Goal: Task Accomplishment & Management: Manage account settings

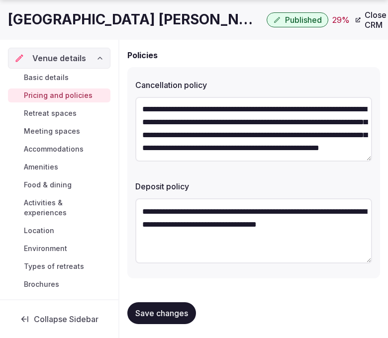
scroll to position [25, 0]
click at [163, 305] on button "Save changes" at bounding box center [161, 314] width 69 height 22
click at [53, 108] on link "Retreat spaces" at bounding box center [59, 114] width 103 height 14
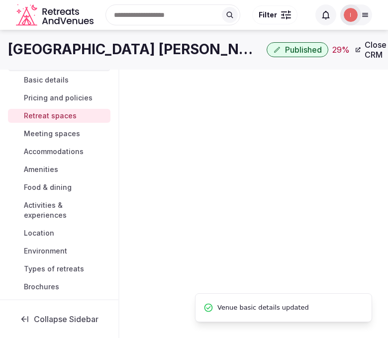
scroll to position [2, 0]
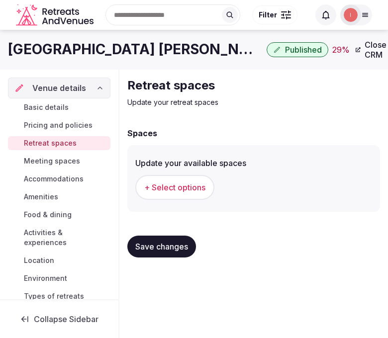
click at [207, 188] on button "+ Select options" at bounding box center [174, 187] width 79 height 25
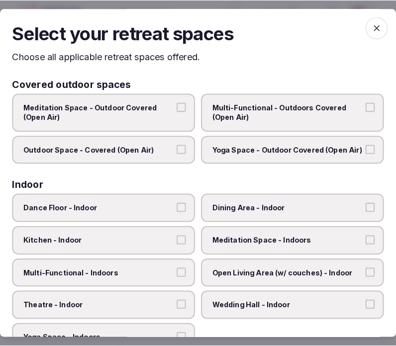
scroll to position [0, 0]
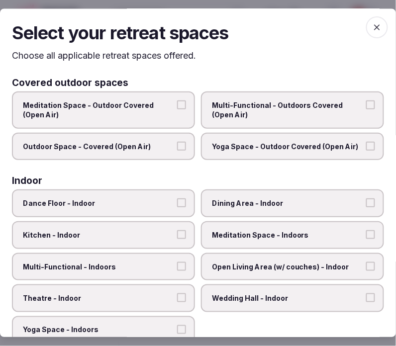
click at [246, 119] on span "Multi-Functional - Outdoors Covered (Open Air)" at bounding box center [287, 110] width 151 height 19
click at [366, 110] on button "Multi-Functional - Outdoors Covered (Open Air)" at bounding box center [370, 105] width 9 height 9
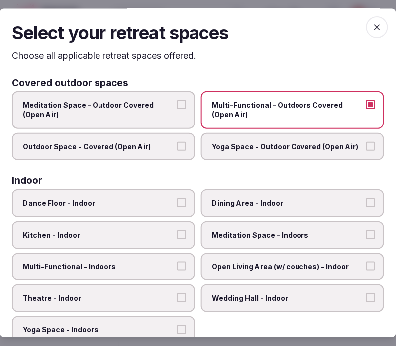
click at [170, 152] on label "Outdoor Space - Covered (Open Air)" at bounding box center [103, 147] width 183 height 28
click at [177, 151] on button "Outdoor Space - Covered (Open Air)" at bounding box center [181, 146] width 9 height 9
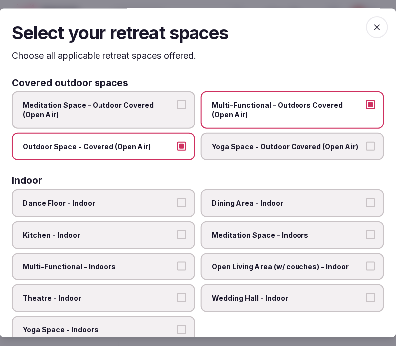
click at [218, 110] on span "Multi-Functional - Outdoors Covered (Open Air)" at bounding box center [287, 110] width 151 height 19
click at [366, 110] on button "Multi-Functional - Outdoors Covered (Open Air)" at bounding box center [370, 105] width 9 height 9
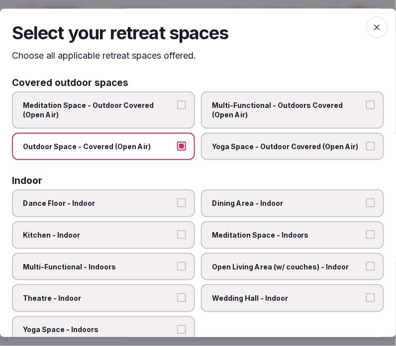
click at [170, 150] on span "Outdoor Space - Covered (Open Air)" at bounding box center [98, 147] width 151 height 10
click at [177, 150] on button "Outdoor Space - Covered (Open Air)" at bounding box center [181, 146] width 9 height 9
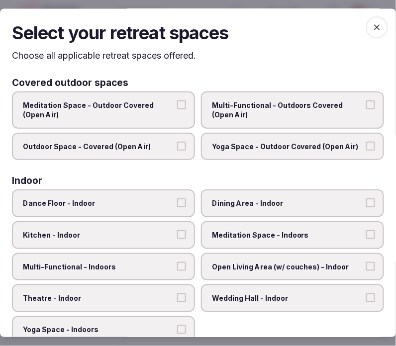
scroll to position [55, 0]
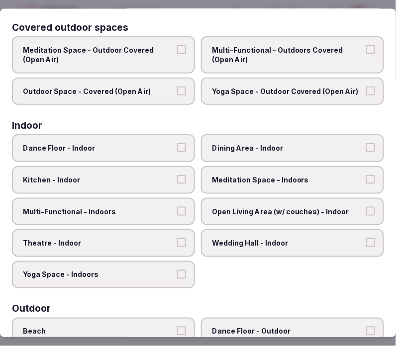
drag, startPoint x: 269, startPoint y: 153, endPoint x: 264, endPoint y: 167, distance: 15.3
click at [269, 153] on label "Dining Area - Indoor" at bounding box center [292, 149] width 183 height 28
click at [366, 153] on button "Dining Area - Indoor" at bounding box center [370, 148] width 9 height 9
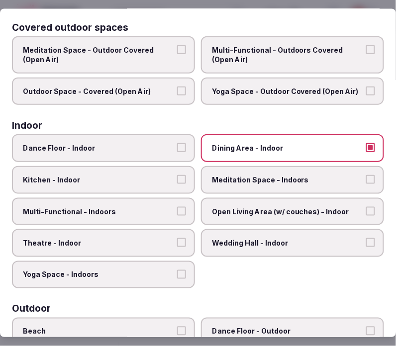
click at [168, 209] on span "Multi-Functional - Indoors" at bounding box center [98, 212] width 151 height 10
click at [177, 209] on button "Multi-Functional - Indoors" at bounding box center [181, 211] width 9 height 9
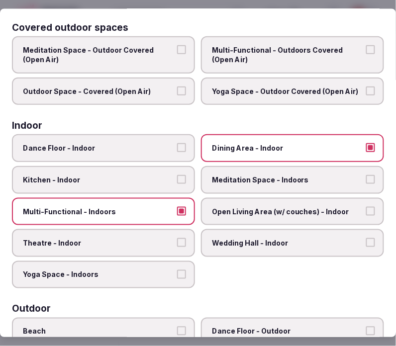
click at [153, 239] on span "Theatre - Indoor" at bounding box center [98, 244] width 151 height 10
click at [177, 239] on button "Theatre - Indoor" at bounding box center [181, 243] width 9 height 9
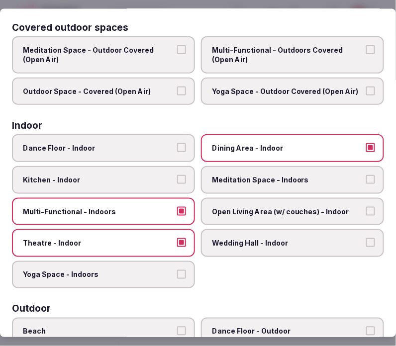
click at [247, 217] on label "Open Living Area (w/ couches) - Indoor" at bounding box center [292, 212] width 183 height 28
click at [366, 216] on button "Open Living Area (w/ couches) - Indoor" at bounding box center [370, 211] width 9 height 9
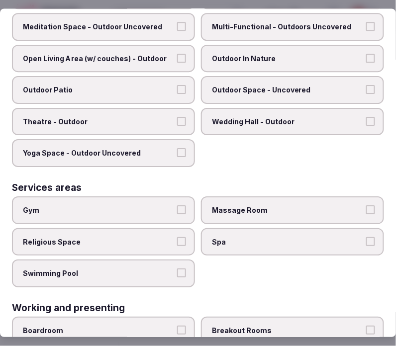
scroll to position [549, 0]
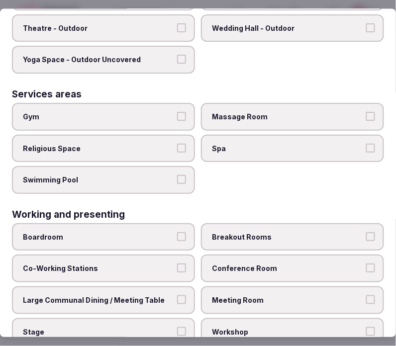
click at [144, 176] on span "Swimming Pool" at bounding box center [98, 181] width 151 height 10
click at [177, 176] on button "Swimming Pool" at bounding box center [181, 180] width 9 height 9
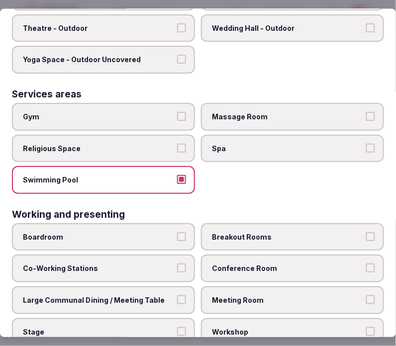
click at [274, 112] on span "Massage Room" at bounding box center [287, 117] width 151 height 10
click at [366, 112] on button "Massage Room" at bounding box center [370, 116] width 9 height 9
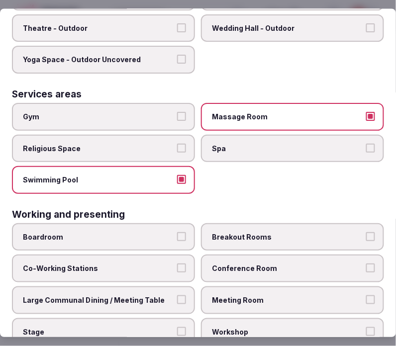
drag, startPoint x: 226, startPoint y: 134, endPoint x: 231, endPoint y: 138, distance: 6.1
click at [227, 144] on span "Spa" at bounding box center [287, 149] width 151 height 10
click at [366, 144] on button "Spa" at bounding box center [370, 148] width 9 height 9
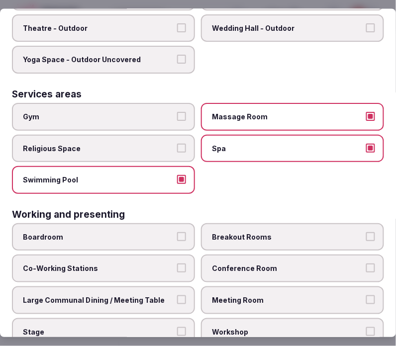
click at [319, 264] on span "Conference Room" at bounding box center [287, 269] width 151 height 10
click at [366, 264] on button "Conference Room" at bounding box center [370, 268] width 9 height 9
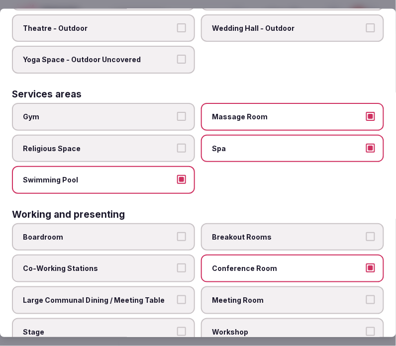
drag, startPoint x: 289, startPoint y: 274, endPoint x: 275, endPoint y: 278, distance: 13.9
click at [287, 287] on label "Meeting Room" at bounding box center [292, 301] width 183 height 28
click at [366, 296] on button "Meeting Room" at bounding box center [370, 300] width 9 height 9
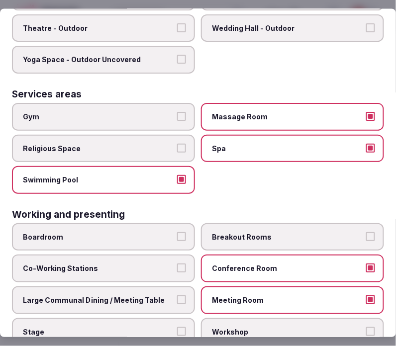
click at [178, 296] on button "Large Communal Dining / Meeting Table" at bounding box center [181, 300] width 9 height 9
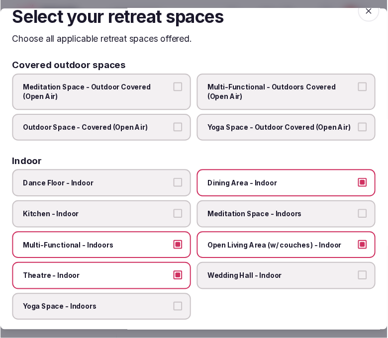
scroll to position [0, 0]
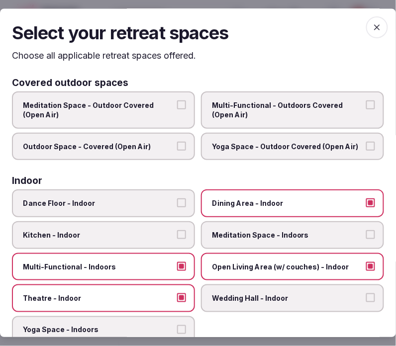
click at [372, 28] on icon "button" at bounding box center [377, 27] width 10 height 10
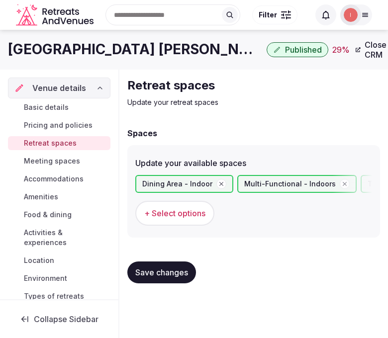
drag, startPoint x: 193, startPoint y: 267, endPoint x: 207, endPoint y: 262, distance: 14.8
click at [202, 264] on div "Save changes" at bounding box center [253, 273] width 253 height 22
click at [166, 268] on span "Save changes" at bounding box center [161, 273] width 53 height 10
click at [22, 163] on link "Meeting spaces" at bounding box center [59, 161] width 103 height 14
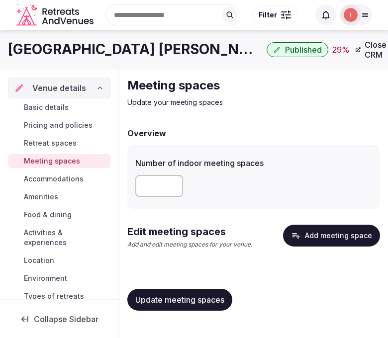
click at [104, 48] on h1 "[GEOGRAPHIC_DATA] [PERSON_NAME] [GEOGRAPHIC_DATA]" at bounding box center [135, 49] width 255 height 19
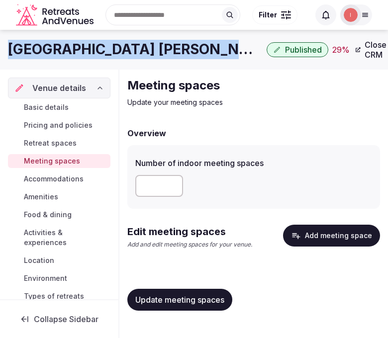
click at [104, 48] on h1 "[GEOGRAPHIC_DATA] [PERSON_NAME] [GEOGRAPHIC_DATA]" at bounding box center [135, 49] width 255 height 19
copy div "[GEOGRAPHIC_DATA] [PERSON_NAME] [GEOGRAPHIC_DATA]"
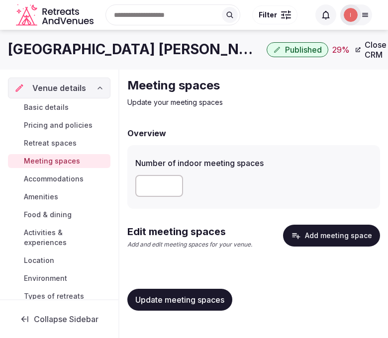
click at [150, 187] on input "number" at bounding box center [159, 186] width 48 height 22
type input "*"
click at [195, 301] on button "Update meeting spaces" at bounding box center [179, 300] width 105 height 22
click at [192, 297] on span "Update meeting spaces" at bounding box center [179, 300] width 89 height 10
click at [325, 232] on button "Add meeting space" at bounding box center [331, 236] width 97 height 22
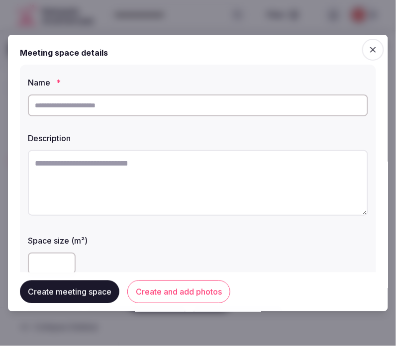
click at [285, 101] on input "text" at bounding box center [198, 106] width 340 height 22
paste input "**********"
drag, startPoint x: 187, startPoint y: 155, endPoint x: 151, endPoint y: 109, distance: 58.9
click at [187, 154] on textarea at bounding box center [198, 183] width 340 height 66
click at [131, 113] on input "**********" at bounding box center [198, 106] width 340 height 22
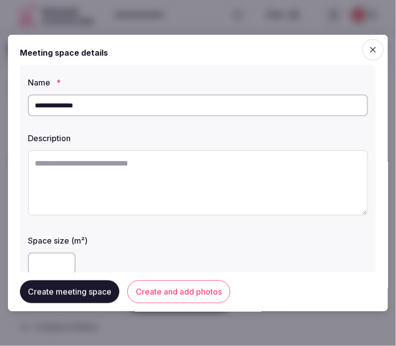
paste input "text"
type input "**********"
click at [151, 162] on textarea at bounding box center [198, 183] width 340 height 66
drag, startPoint x: 70, startPoint y: 166, endPoint x: 97, endPoint y: 156, distance: 28.5
click at [70, 165] on textarea at bounding box center [198, 183] width 340 height 66
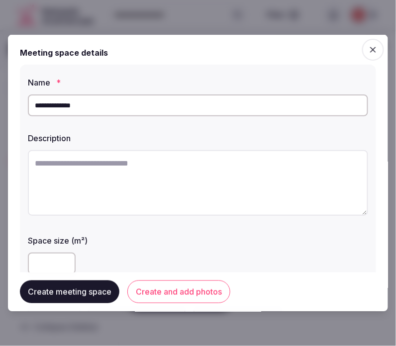
click at [180, 156] on textarea at bounding box center [198, 183] width 340 height 66
type textarea "*"
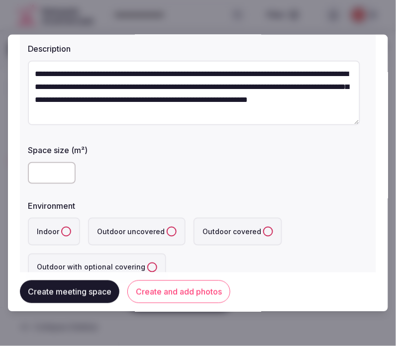
scroll to position [111, 0]
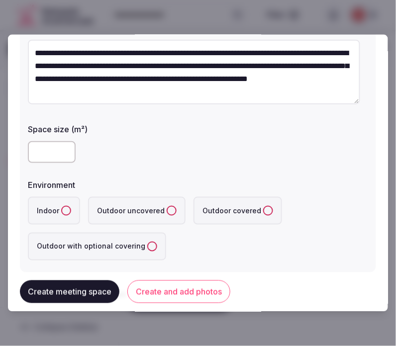
type textarea "**********"
click at [25, 155] on div "**********" at bounding box center [198, 113] width 356 height 319
click at [33, 150] on input "number" at bounding box center [52, 152] width 48 height 22
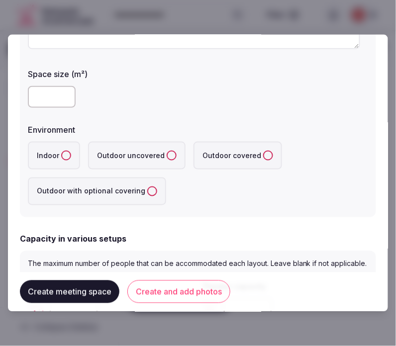
type input "***"
click at [109, 299] on button "Create meeting space" at bounding box center [70, 292] width 100 height 23
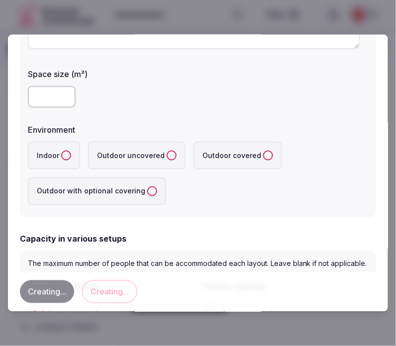
click at [62, 155] on button "Indoor" at bounding box center [66, 156] width 10 height 10
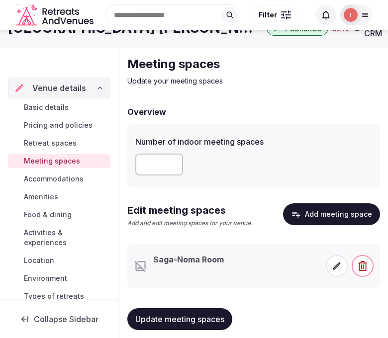
scroll to position [33, 0]
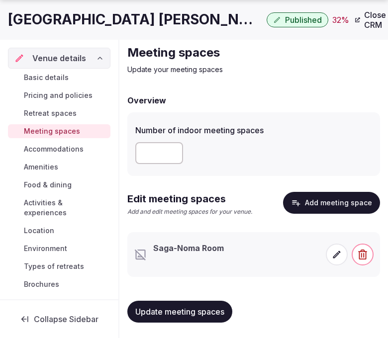
click at [329, 257] on span at bounding box center [337, 255] width 22 height 22
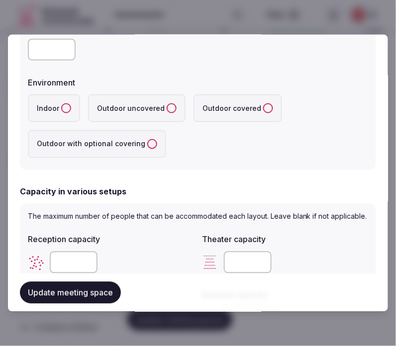
scroll to position [221, 0]
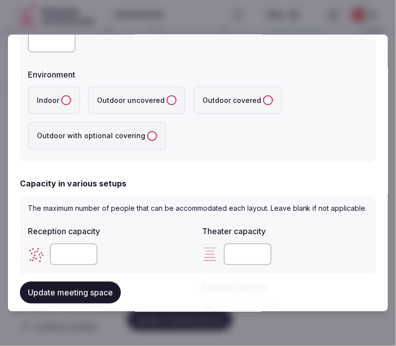
click at [63, 97] on button "Indoor" at bounding box center [66, 101] width 10 height 10
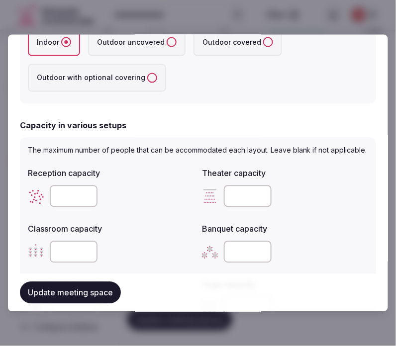
scroll to position [332, 0]
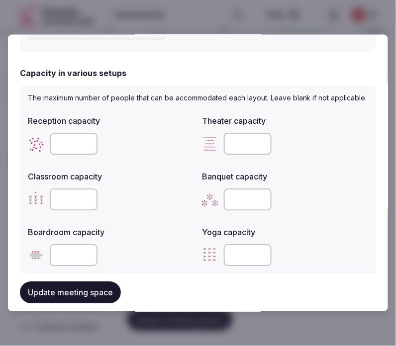
click at [62, 150] on input "number" at bounding box center [74, 144] width 48 height 22
type input "**"
click at [244, 153] on input "number" at bounding box center [248, 144] width 48 height 22
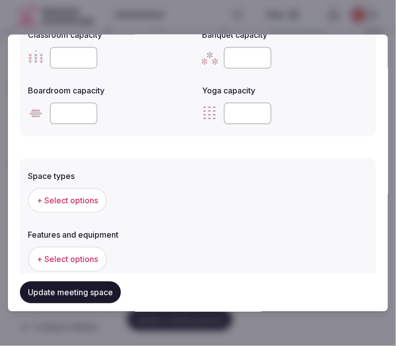
scroll to position [498, 0]
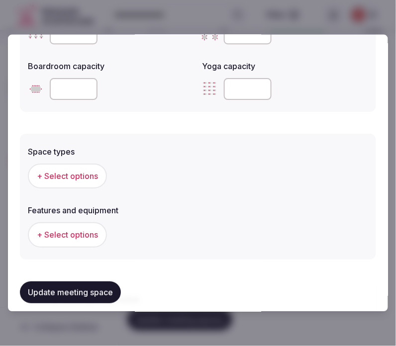
type input "**"
click at [71, 171] on div "+ Select options" at bounding box center [198, 176] width 340 height 33
click at [78, 182] on span "+ Select options" at bounding box center [67, 176] width 61 height 11
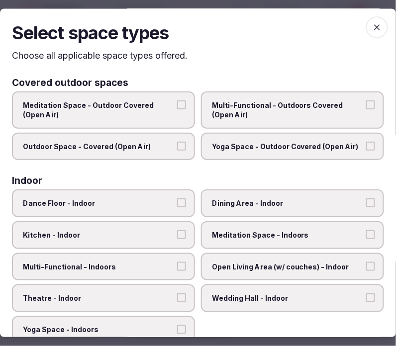
scroll to position [55, 0]
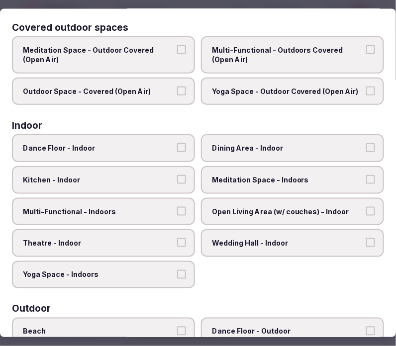
click at [133, 230] on label "Theatre - Indoor" at bounding box center [103, 244] width 183 height 28
click at [177, 239] on button "Theatre - Indoor" at bounding box center [181, 243] width 9 height 9
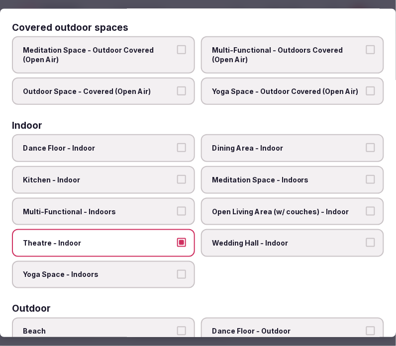
click at [177, 207] on button "Multi-Functional - Indoors" at bounding box center [181, 211] width 9 height 9
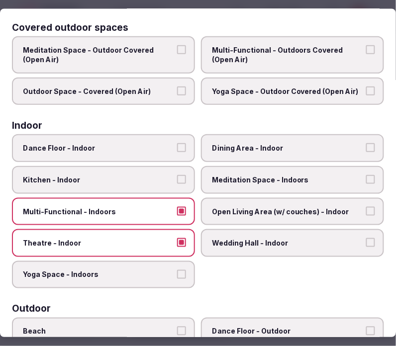
click at [261, 145] on span "Dining Area - Indoor" at bounding box center [287, 149] width 151 height 10
click at [366, 145] on button "Dining Area - Indoor" at bounding box center [370, 148] width 9 height 9
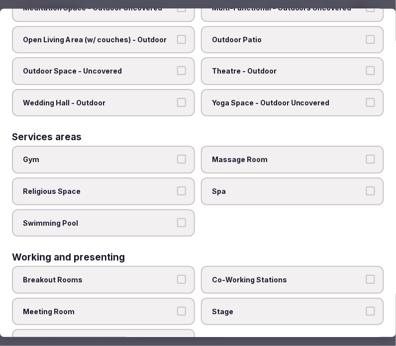
scroll to position [487, 0]
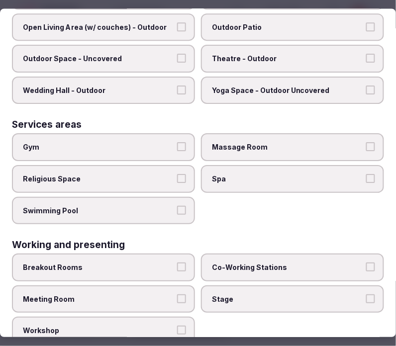
click at [163, 295] on label "Meeting Room" at bounding box center [103, 300] width 183 height 28
click at [177, 295] on button "Meeting Room" at bounding box center [181, 299] width 9 height 9
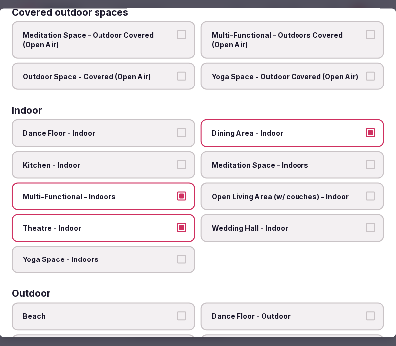
scroll to position [0, 0]
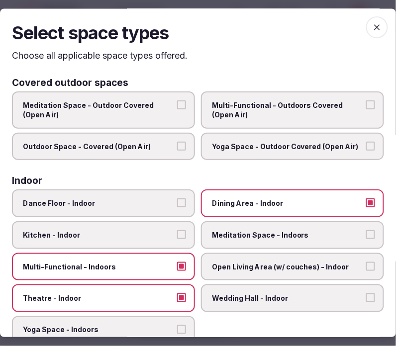
click at [366, 32] on span "button" at bounding box center [377, 27] width 22 height 22
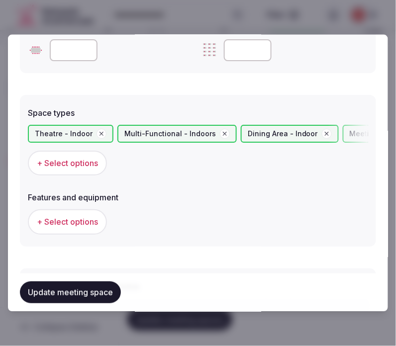
scroll to position [553, 0]
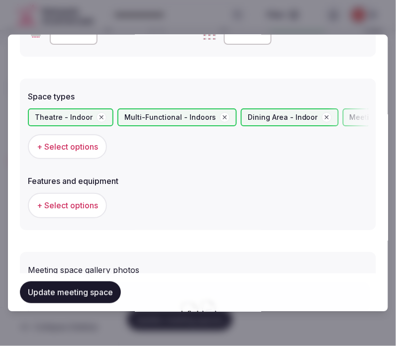
click at [71, 210] on span "+ Select options" at bounding box center [67, 206] width 61 height 11
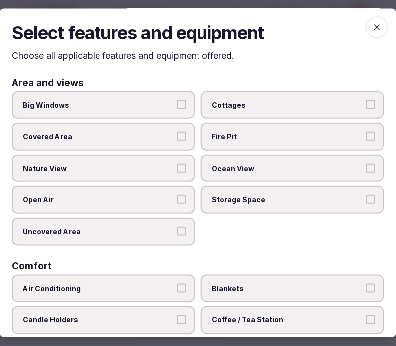
click at [108, 171] on label "Nature View" at bounding box center [103, 169] width 183 height 28
click at [177, 171] on button "Nature View" at bounding box center [181, 168] width 9 height 9
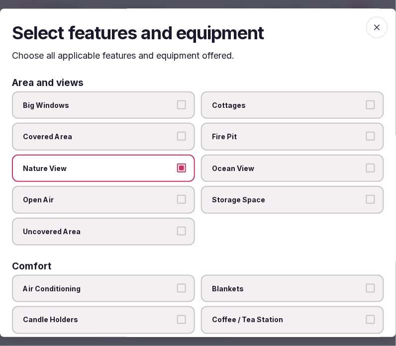
click at [160, 170] on span "Nature View" at bounding box center [98, 169] width 151 height 10
click at [177, 170] on button "Nature View" at bounding box center [181, 168] width 9 height 9
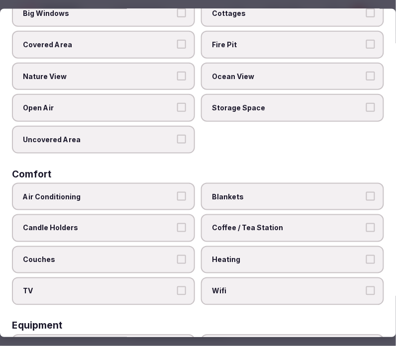
scroll to position [55, 0]
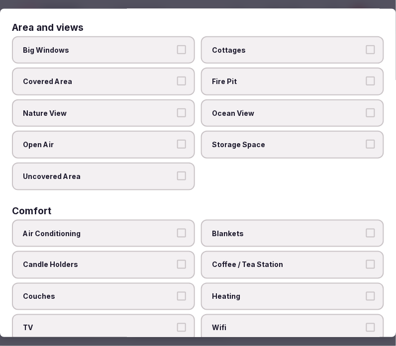
drag, startPoint x: 167, startPoint y: 236, endPoint x: 224, endPoint y: 256, distance: 60.3
click at [168, 235] on label "Air Conditioning" at bounding box center [103, 234] width 183 height 28
click at [177, 235] on button "Air Conditioning" at bounding box center [181, 233] width 9 height 9
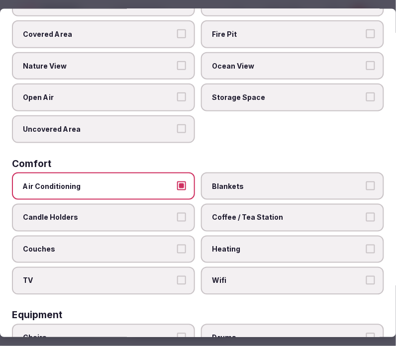
scroll to position [166, 0]
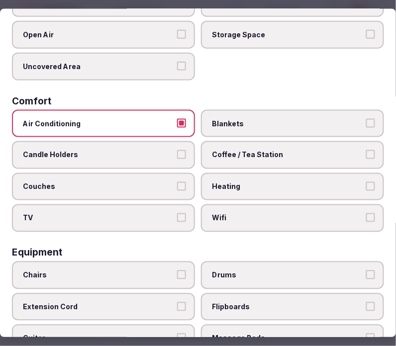
click at [234, 215] on span "Wifi" at bounding box center [287, 219] width 151 height 10
click at [366, 215] on button "Wifi" at bounding box center [370, 218] width 9 height 9
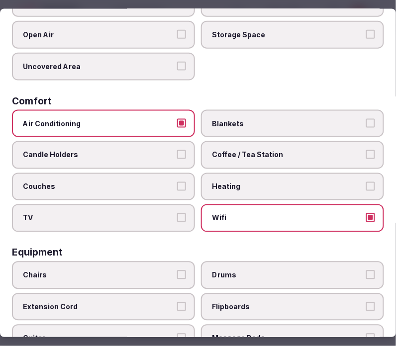
click at [250, 156] on label "Coffee / Tea Station" at bounding box center [292, 155] width 183 height 28
click at [366, 156] on button "Coffee / Tea Station" at bounding box center [370, 154] width 9 height 9
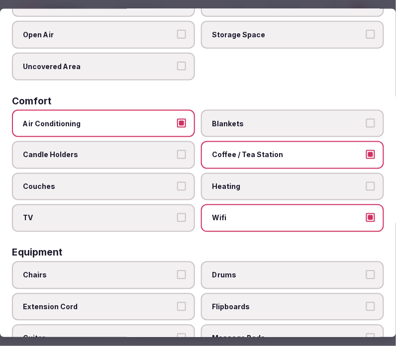
click at [148, 218] on label "TV" at bounding box center [103, 219] width 183 height 28
click at [177, 218] on button "TV" at bounding box center [181, 218] width 9 height 9
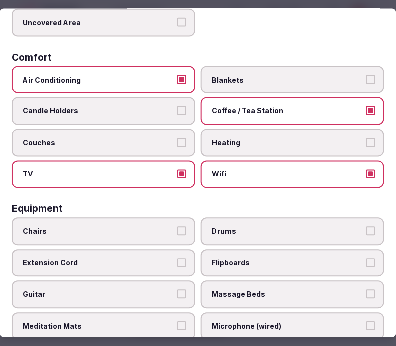
scroll to position [276, 0]
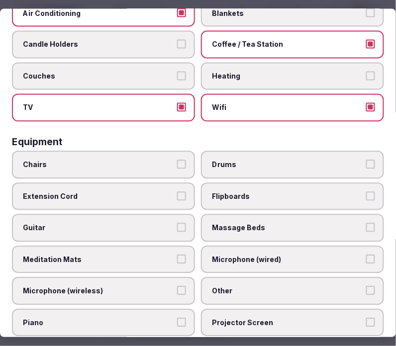
click at [187, 153] on label "Chairs" at bounding box center [103, 165] width 183 height 28
click at [186, 160] on button "Chairs" at bounding box center [181, 164] width 9 height 9
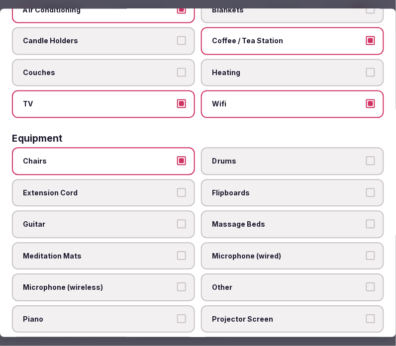
scroll to position [387, 0]
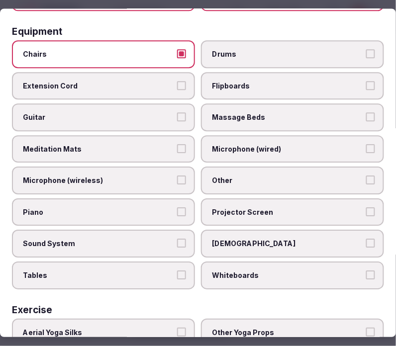
click at [259, 176] on span "Other" at bounding box center [287, 181] width 151 height 10
click at [366, 176] on button "Other" at bounding box center [370, 180] width 9 height 9
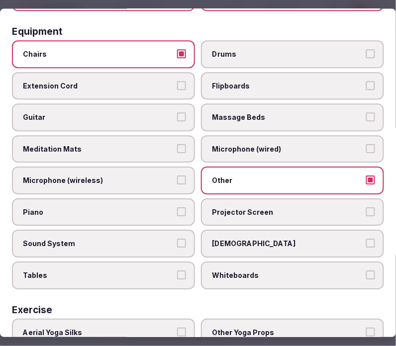
click at [138, 239] on span "Sound System" at bounding box center [98, 244] width 151 height 10
click at [177, 239] on button "Sound System" at bounding box center [181, 243] width 9 height 9
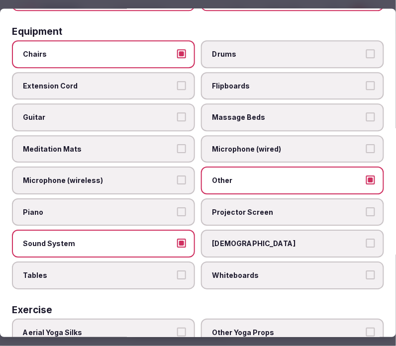
click at [218, 211] on label "Projector Screen" at bounding box center [292, 213] width 183 height 28
click at [366, 211] on button "Projector Screen" at bounding box center [370, 212] width 9 height 9
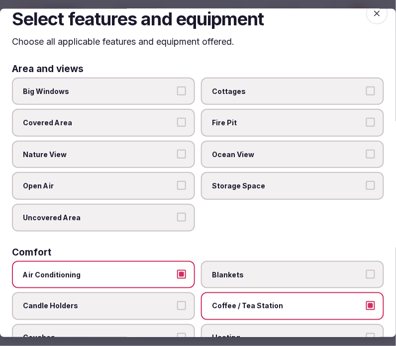
scroll to position [0, 0]
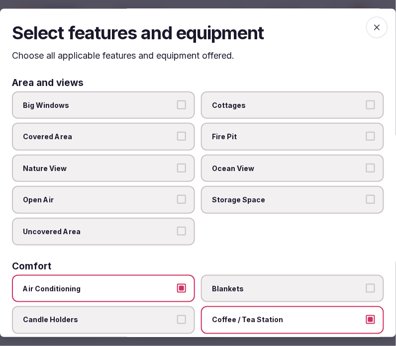
click at [375, 28] on span "button" at bounding box center [377, 27] width 22 height 22
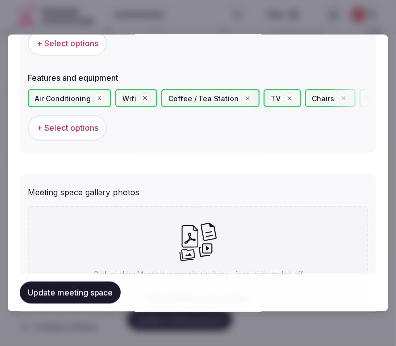
scroll to position [744, 0]
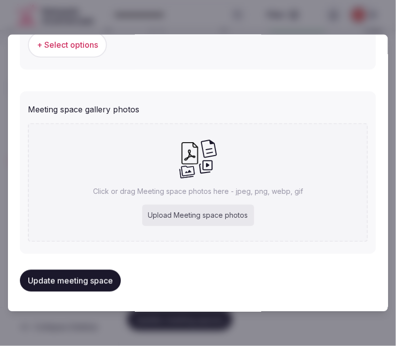
click at [198, 196] on p "Click or drag Meeting space photos here - jpeg, png, webp, gif" at bounding box center [198, 192] width 210 height 10
type input "**********"
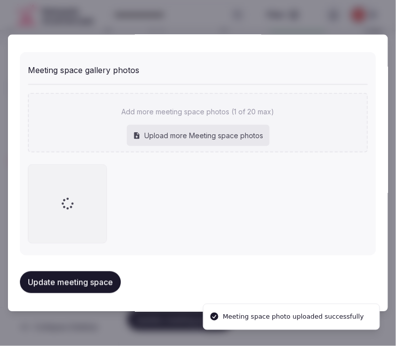
scroll to position [693, 0]
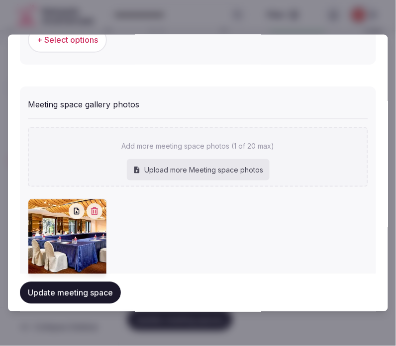
click at [72, 289] on button "Update meeting space" at bounding box center [70, 293] width 101 height 22
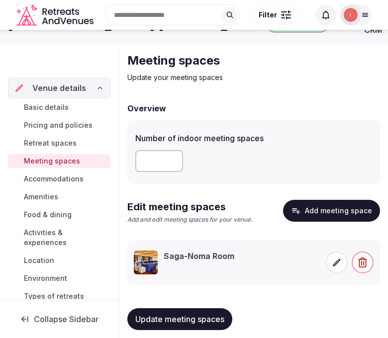
click at [182, 320] on span "Update meeting spaces" at bounding box center [179, 320] width 89 height 10
click at [335, 211] on button "Add meeting space" at bounding box center [331, 211] width 97 height 22
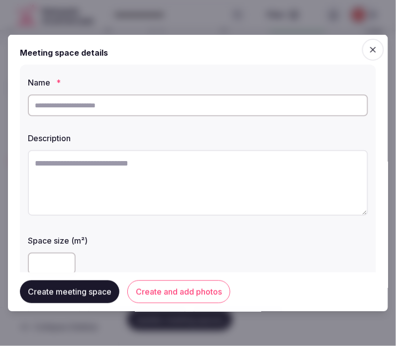
click at [261, 181] on textarea at bounding box center [198, 183] width 340 height 66
paste textarea "**********"
click at [102, 162] on textarea "**********" at bounding box center [194, 182] width 333 height 65
type textarea "**********"
click at [111, 104] on input "text" at bounding box center [198, 106] width 340 height 22
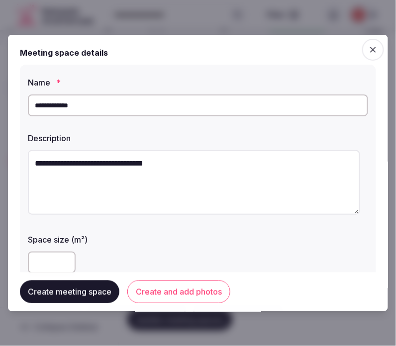
type input "**********"
click at [31, 162] on textarea "**********" at bounding box center [194, 182] width 333 height 65
click at [222, 165] on textarea "**********" at bounding box center [194, 182] width 333 height 65
click at [61, 160] on textarea "**********" at bounding box center [194, 182] width 333 height 65
click at [90, 164] on textarea "**********" at bounding box center [194, 182] width 333 height 65
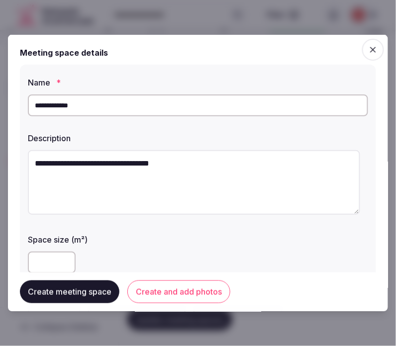
click at [113, 161] on textarea "**********" at bounding box center [194, 182] width 333 height 65
click at [140, 163] on textarea "**********" at bounding box center [194, 182] width 333 height 65
drag, startPoint x: 184, startPoint y: 162, endPoint x: 129, endPoint y: 164, distance: 54.8
click at [178, 165] on textarea "**********" at bounding box center [194, 182] width 333 height 65
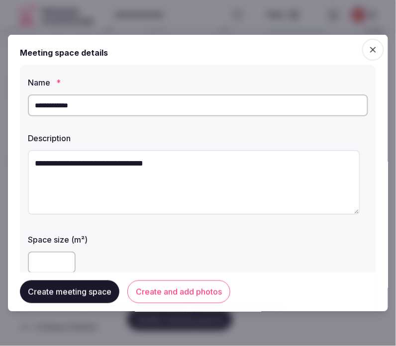
drag, startPoint x: 127, startPoint y: 178, endPoint x: 145, endPoint y: 173, distance: 18.1
click at [132, 177] on textarea "**********" at bounding box center [194, 182] width 333 height 65
click at [159, 164] on textarea "**********" at bounding box center [194, 182] width 333 height 65
click at [140, 164] on textarea "**********" at bounding box center [194, 182] width 333 height 65
click at [197, 162] on textarea "**********" at bounding box center [194, 182] width 333 height 65
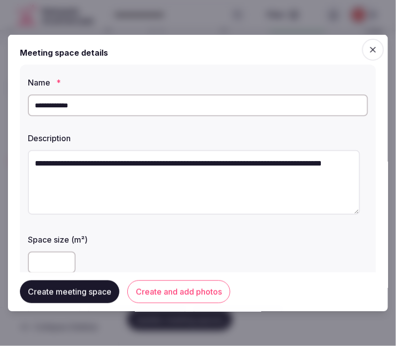
click at [45, 179] on textarea "**********" at bounding box center [194, 182] width 333 height 65
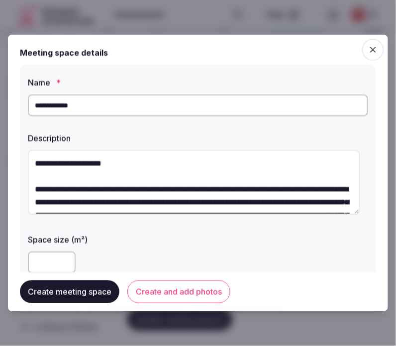
scroll to position [31, 0]
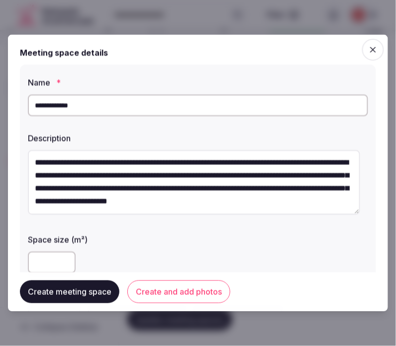
type textarea "**********"
click at [55, 267] on input "number" at bounding box center [52, 263] width 48 height 22
type input "**"
click at [164, 290] on button "Create and add photos" at bounding box center [178, 292] width 103 height 23
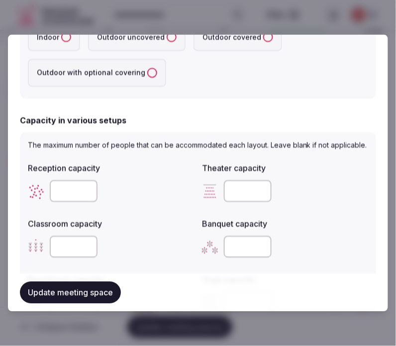
scroll to position [221, 0]
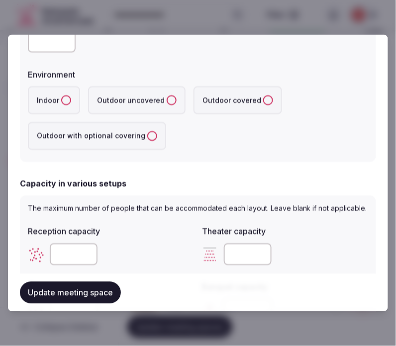
click at [61, 102] on button "Indoor" at bounding box center [66, 101] width 10 height 10
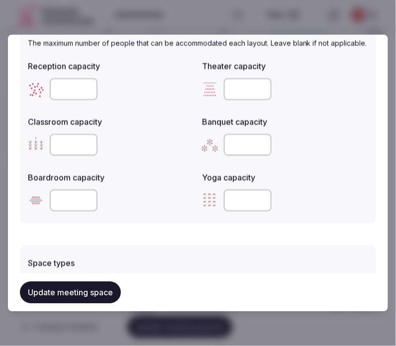
scroll to position [387, 0]
click at [72, 97] on input "number" at bounding box center [74, 89] width 48 height 22
type input "**"
click at [231, 100] on input "number" at bounding box center [248, 89] width 48 height 22
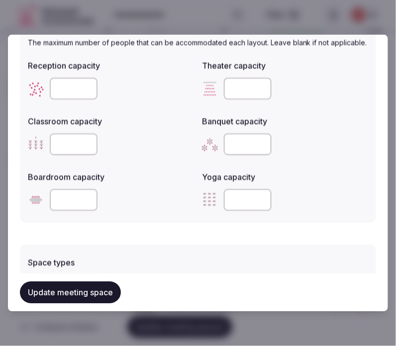
type input "**"
click at [71, 212] on input "number" at bounding box center [74, 201] width 48 height 22
type input "**"
click at [57, 294] on button "Update meeting space" at bounding box center [70, 293] width 101 height 22
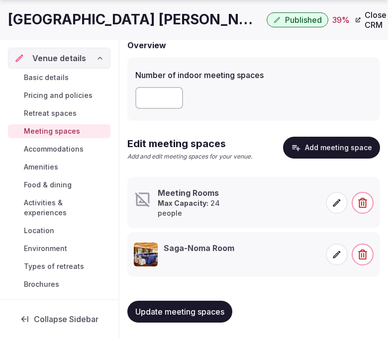
scroll to position [89, 0]
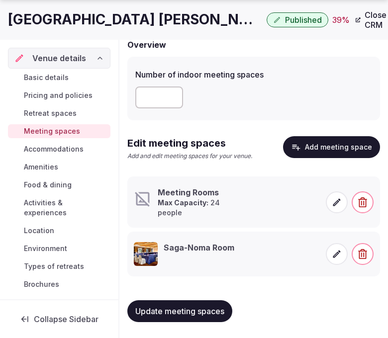
click at [335, 206] on icon at bounding box center [337, 203] width 10 height 10
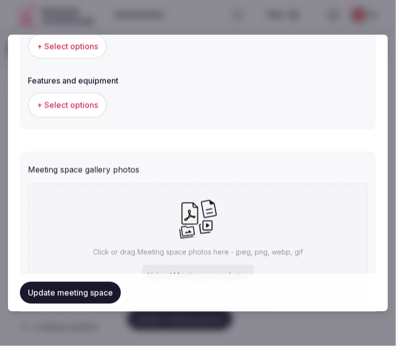
scroll to position [528, 0]
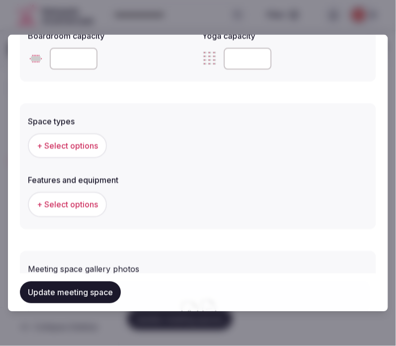
click at [95, 152] on span "+ Select options" at bounding box center [67, 146] width 61 height 11
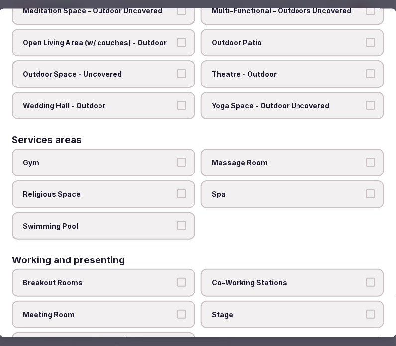
scroll to position [487, 0]
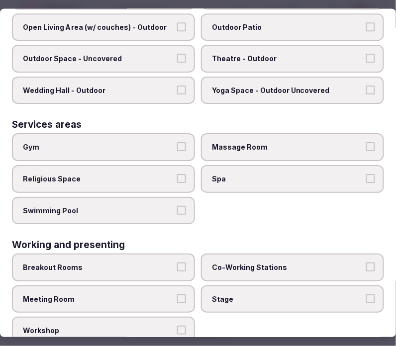
click at [188, 286] on label "Meeting Room" at bounding box center [103, 300] width 183 height 28
click at [186, 295] on button "Meeting Room" at bounding box center [181, 299] width 9 height 9
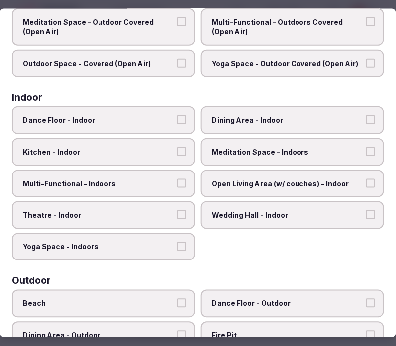
scroll to position [45, 0]
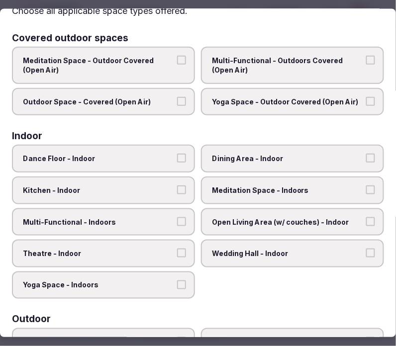
click at [167, 220] on span "Multi-Functional - Indoors" at bounding box center [98, 223] width 151 height 10
click at [177, 220] on button "Multi-Functional - Indoors" at bounding box center [181, 222] width 9 height 9
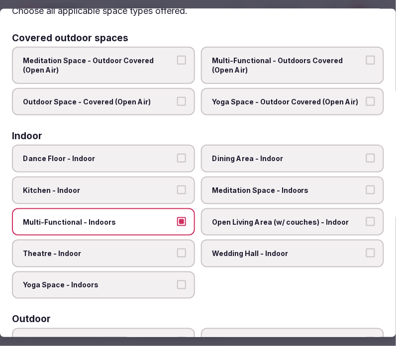
click at [167, 220] on span "Multi-Functional - Indoors" at bounding box center [98, 223] width 151 height 10
click at [177, 220] on button "Multi-Functional - Indoors" at bounding box center [181, 222] width 9 height 9
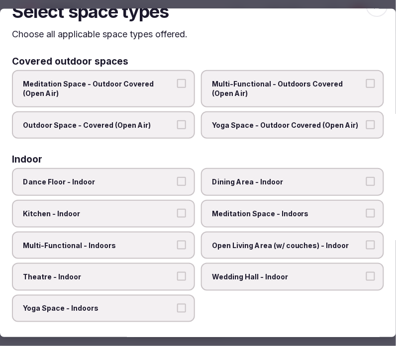
scroll to position [0, 0]
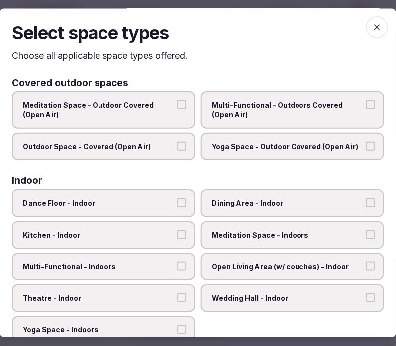
click at [375, 31] on span "button" at bounding box center [377, 27] width 22 height 22
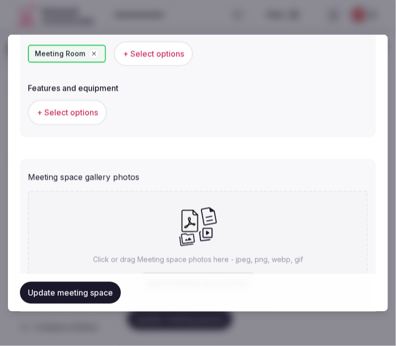
scroll to position [694, 0]
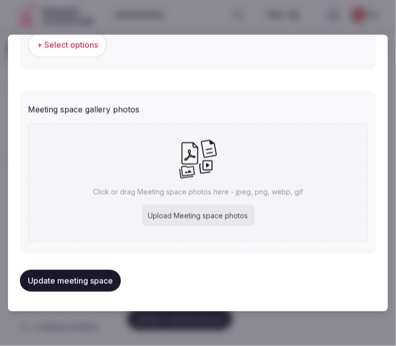
click at [224, 180] on div "Click or drag Meeting space photos here - jpeg, png, webp, gif Upload Meeting s…" at bounding box center [198, 182] width 340 height 119
type input "**********"
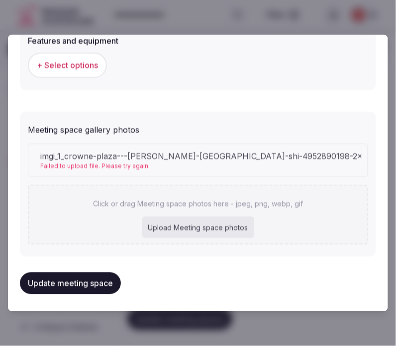
scroll to position [676, 0]
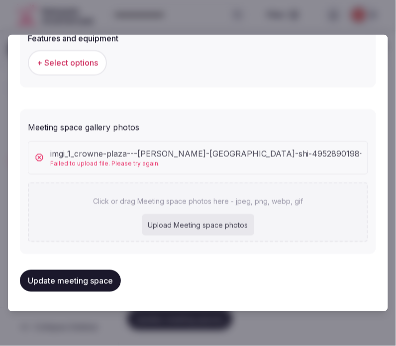
click at [192, 222] on div "Upload Meeting space photos" at bounding box center [198, 225] width 112 height 22
type input "**********"
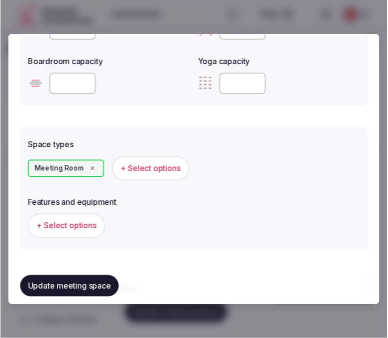
scroll to position [668, 0]
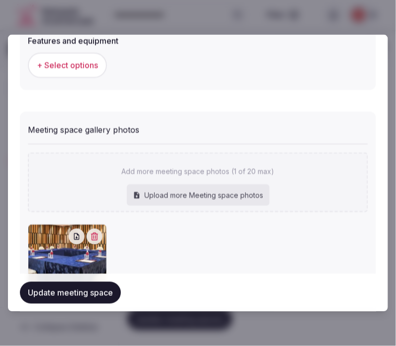
click at [100, 281] on div "Update meeting space" at bounding box center [198, 293] width 356 height 38
click at [93, 299] on button "Update meeting space" at bounding box center [70, 293] width 101 height 22
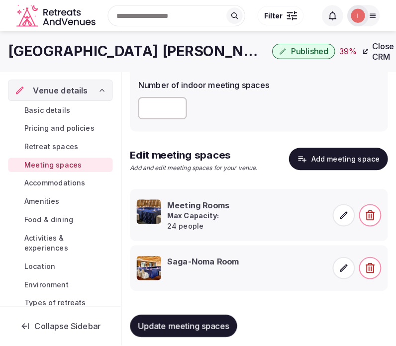
scroll to position [55, 0]
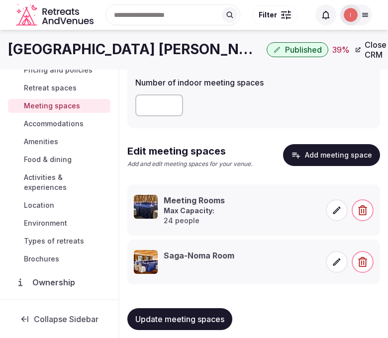
click at [349, 153] on button "Add meeting space" at bounding box center [331, 155] width 97 height 22
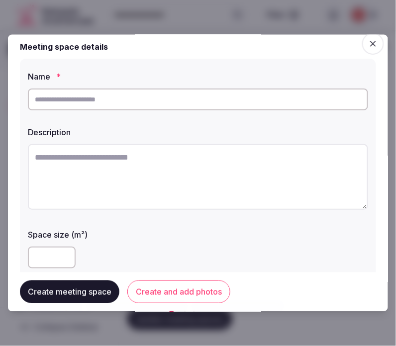
scroll to position [0, 0]
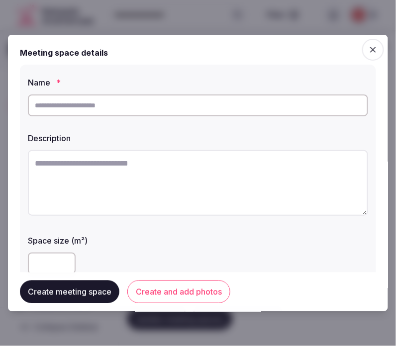
click at [99, 107] on input "text" at bounding box center [198, 106] width 340 height 22
type input "****"
click at [128, 161] on textarea at bounding box center [198, 183] width 340 height 66
click at [162, 191] on textarea "**********" at bounding box center [194, 182] width 333 height 65
click at [88, 155] on textarea "**********" at bounding box center [194, 182] width 333 height 65
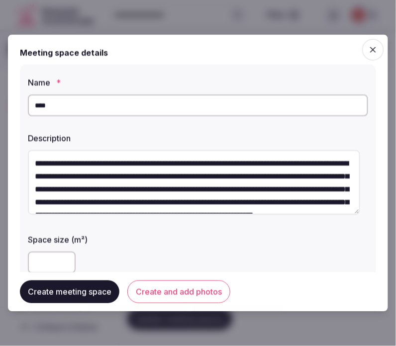
scroll to position [31, 0]
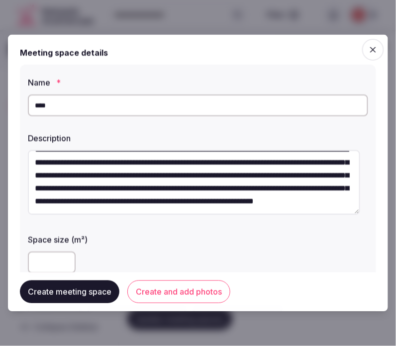
type textarea "**********"
click at [175, 289] on button "Create and add photos" at bounding box center [178, 292] width 103 height 23
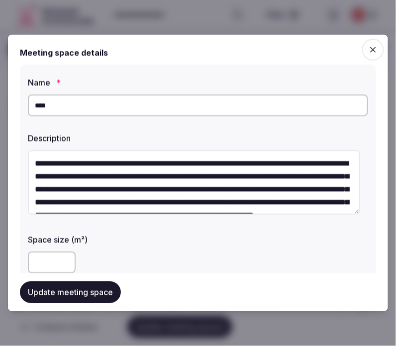
click at [45, 259] on input "number" at bounding box center [52, 263] width 48 height 22
type input "**"
click at [104, 250] on div "**" at bounding box center [198, 263] width 340 height 30
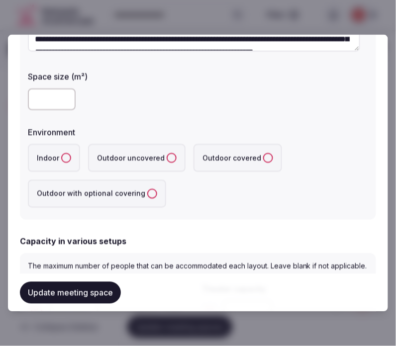
scroll to position [166, 0]
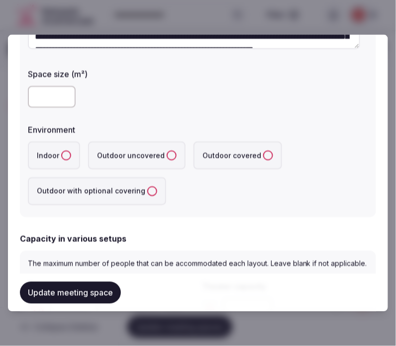
drag, startPoint x: 63, startPoint y: 156, endPoint x: 66, endPoint y: 214, distance: 58.3
click at [62, 156] on button "Indoor" at bounding box center [66, 156] width 10 height 10
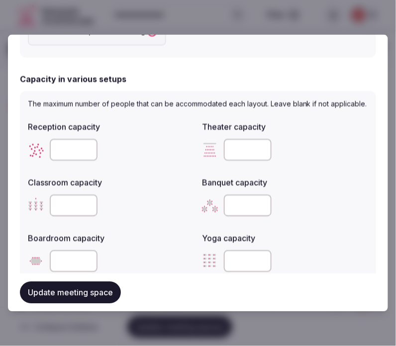
scroll to position [332, 0]
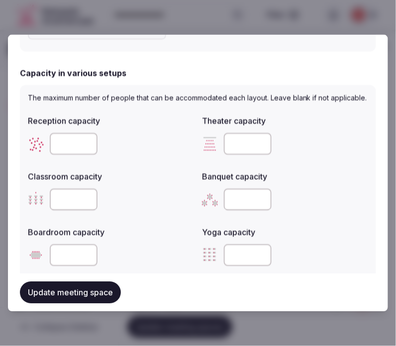
click at [71, 153] on input "number" at bounding box center [74, 144] width 48 height 22
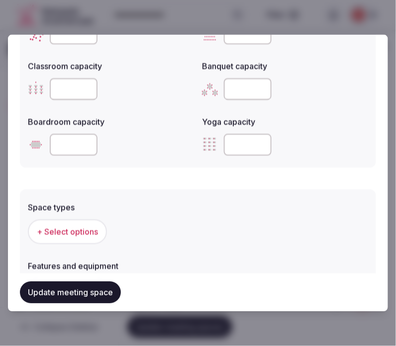
scroll to position [608, 0]
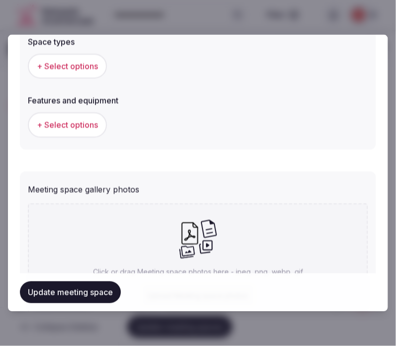
type input "**"
click at [89, 68] on span "+ Select options" at bounding box center [67, 66] width 61 height 11
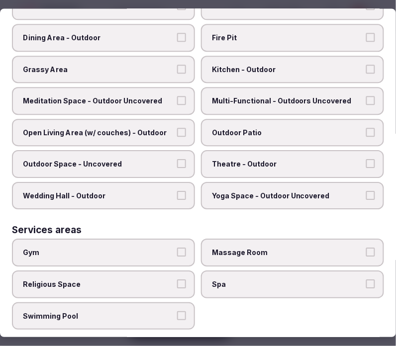
scroll to position [487, 0]
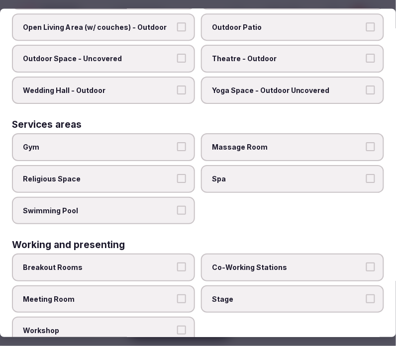
click at [169, 206] on span "Swimming Pool" at bounding box center [98, 211] width 151 height 10
click at [177, 206] on button "Swimming Pool" at bounding box center [181, 210] width 9 height 9
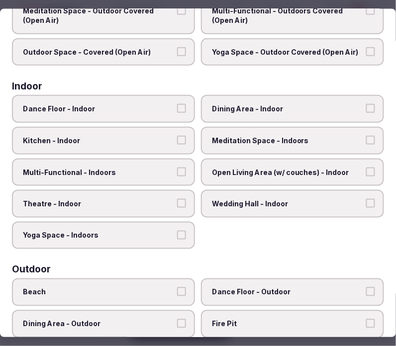
scroll to position [0, 0]
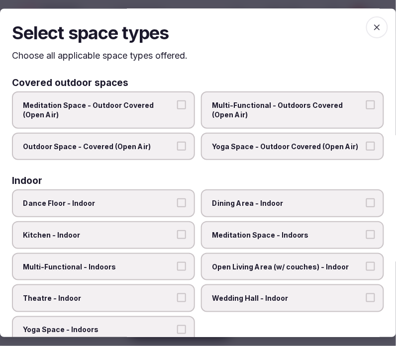
click at [366, 26] on span "button" at bounding box center [377, 27] width 22 height 22
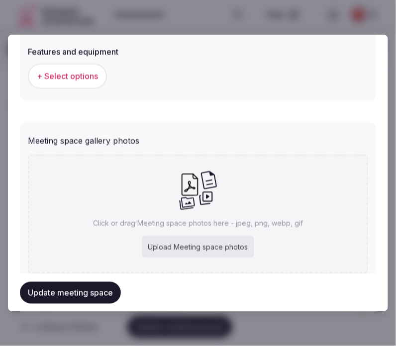
scroll to position [694, 0]
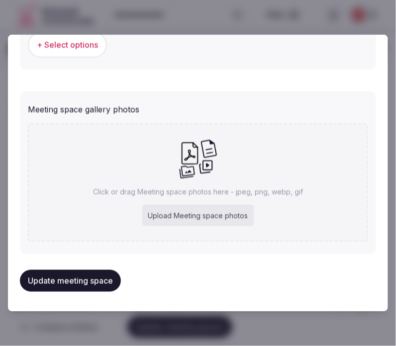
click at [158, 182] on div "Click or drag Meeting space photos here - jpeg, png, webp, gif Upload Meeting s…" at bounding box center [198, 182] width 340 height 119
type input "**********"
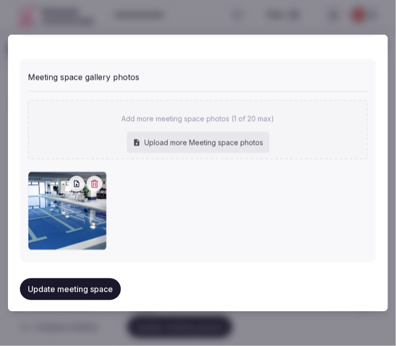
scroll to position [733, 0]
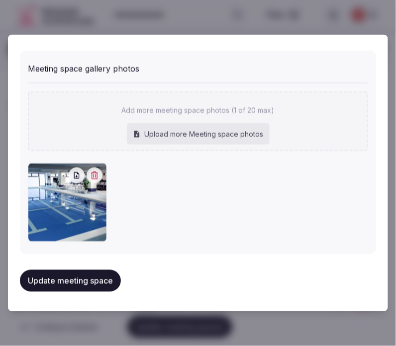
click at [80, 271] on button "Update meeting space" at bounding box center [70, 281] width 101 height 22
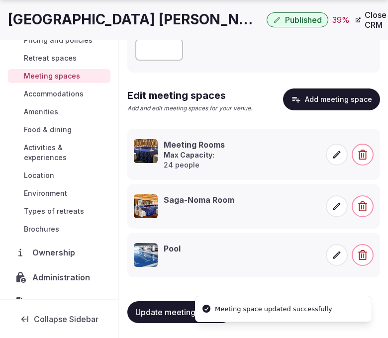
scroll to position [137, 0]
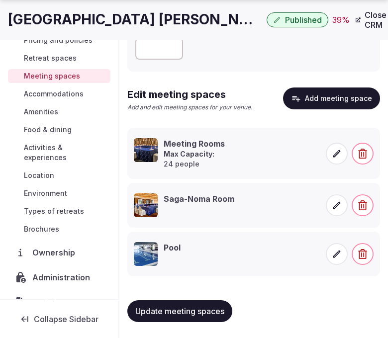
click at [335, 256] on icon at bounding box center [337, 254] width 7 height 7
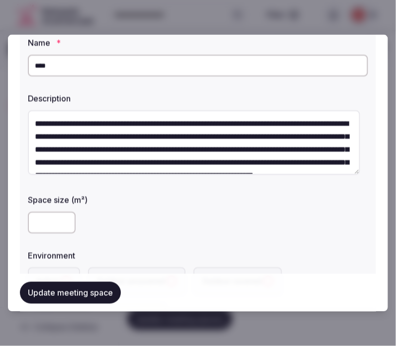
scroll to position [166, 0]
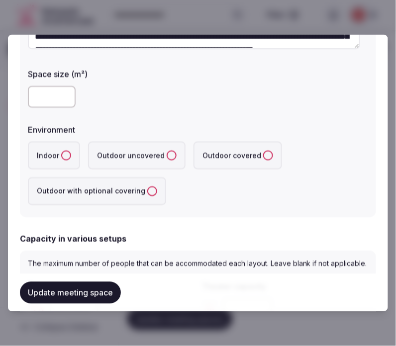
click at [54, 94] on input "number" at bounding box center [52, 97] width 48 height 22
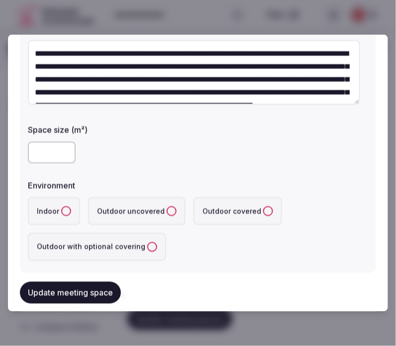
scroll to position [111, 0]
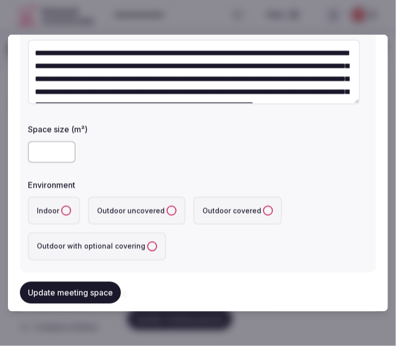
type input "**"
click at [61, 206] on label "Indoor" at bounding box center [54, 211] width 52 height 28
click at [61, 206] on button "Indoor" at bounding box center [66, 211] width 10 height 10
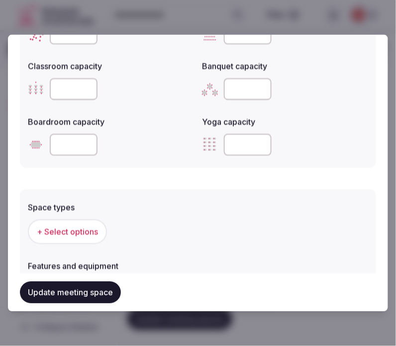
scroll to position [387, 0]
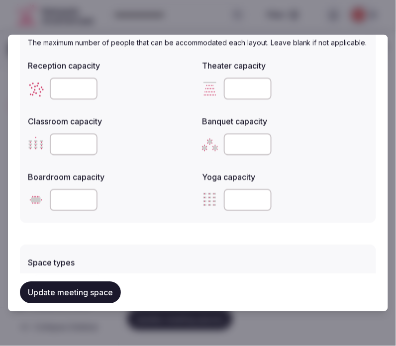
click at [63, 97] on input "number" at bounding box center [74, 89] width 48 height 22
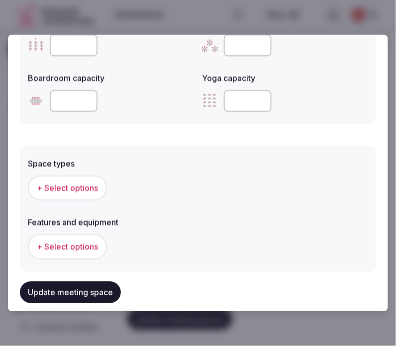
scroll to position [498, 0]
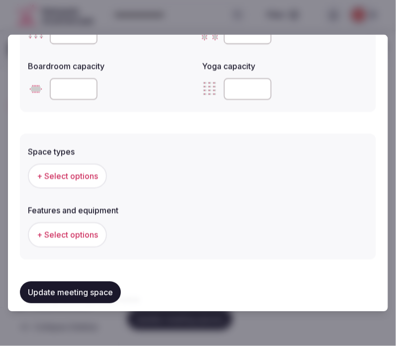
type input "**"
click at [76, 182] on span "+ Select options" at bounding box center [67, 176] width 61 height 11
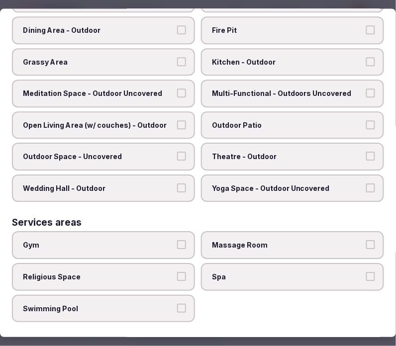
scroll to position [442, 0]
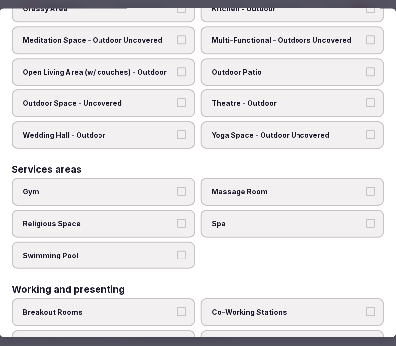
click at [151, 251] on span "Swimming Pool" at bounding box center [98, 256] width 151 height 10
click at [177, 251] on button "Swimming Pool" at bounding box center [181, 255] width 9 height 9
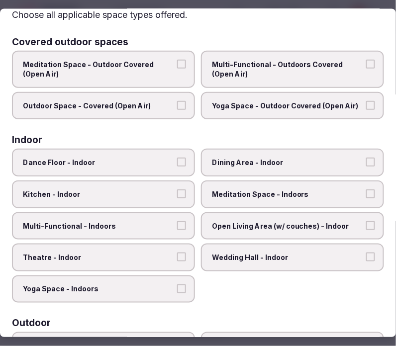
scroll to position [0, 0]
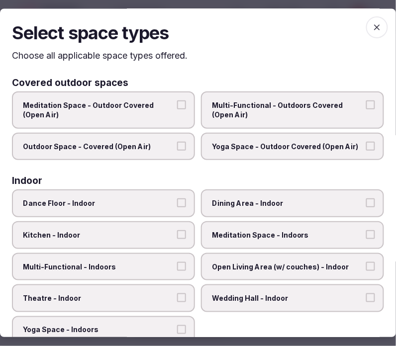
click at [366, 23] on span "button" at bounding box center [377, 27] width 22 height 22
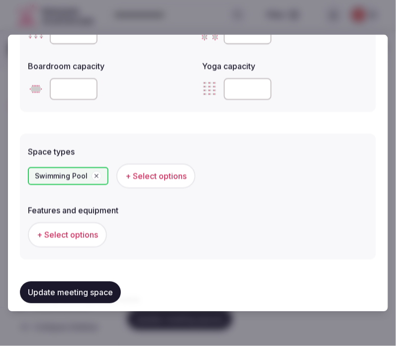
scroll to position [608, 0]
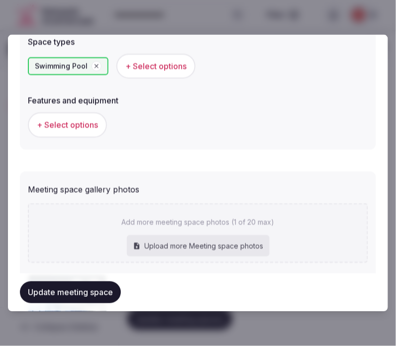
click at [66, 130] on span "+ Select options" at bounding box center [67, 124] width 61 height 11
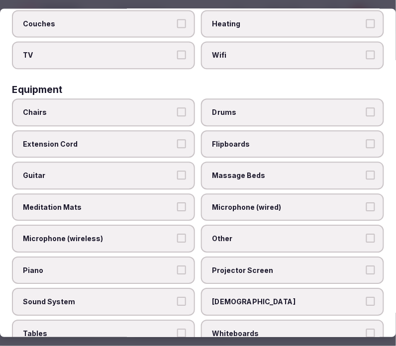
scroll to position [332, 0]
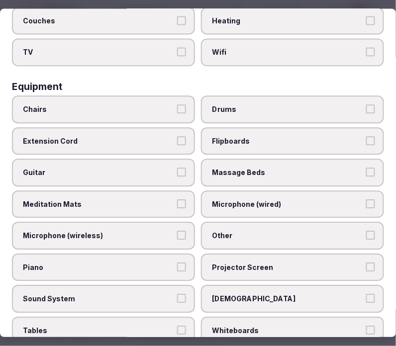
click at [336, 168] on span "Massage Beds" at bounding box center [287, 173] width 151 height 10
click at [366, 168] on button "Massage Beds" at bounding box center [370, 172] width 9 height 9
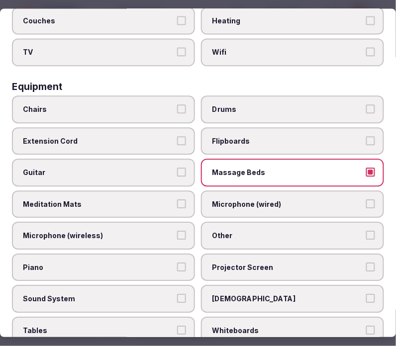
click at [346, 168] on span "Massage Beds" at bounding box center [287, 173] width 151 height 10
click at [366, 168] on button "Massage Beds" at bounding box center [370, 172] width 9 height 9
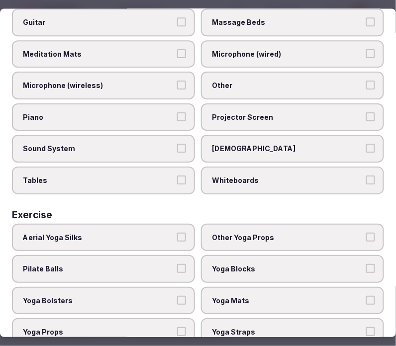
scroll to position [483, 0]
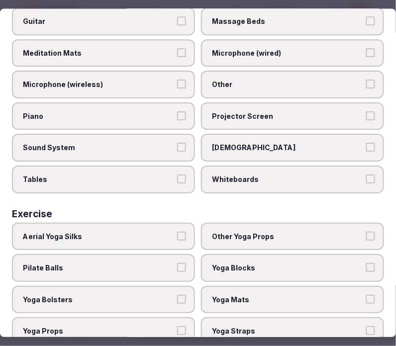
click at [252, 143] on span "[DEMOGRAPHIC_DATA]" at bounding box center [287, 148] width 151 height 10
click at [366, 143] on button "[DEMOGRAPHIC_DATA]" at bounding box center [370, 147] width 9 height 9
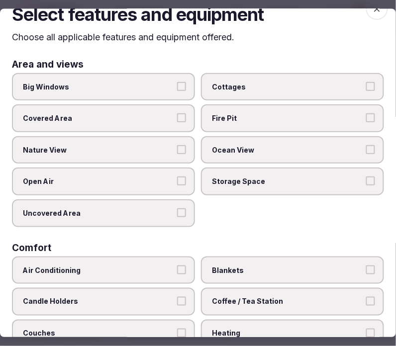
scroll to position [0, 0]
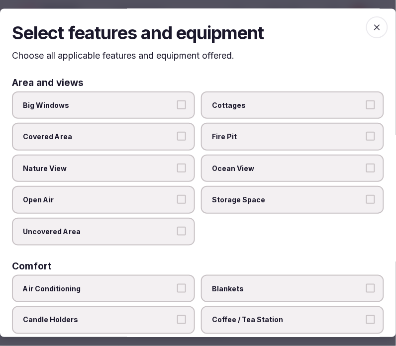
click at [372, 30] on icon "button" at bounding box center [377, 27] width 10 height 10
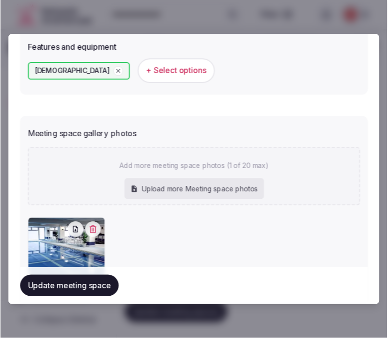
scroll to position [724, 0]
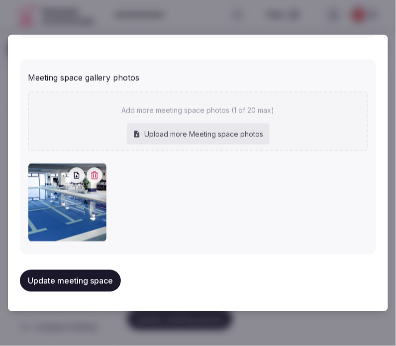
click at [95, 280] on button "Update meeting space" at bounding box center [70, 281] width 101 height 22
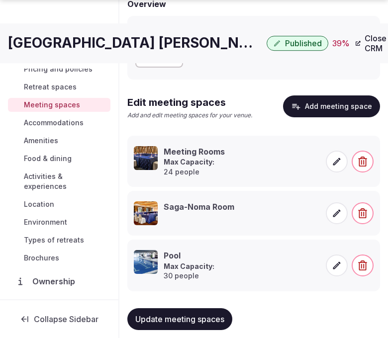
scroll to position [144, 0]
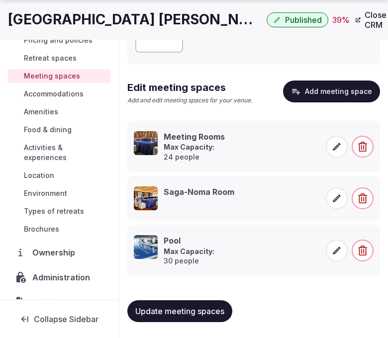
click at [337, 198] on icon at bounding box center [337, 198] width 7 height 7
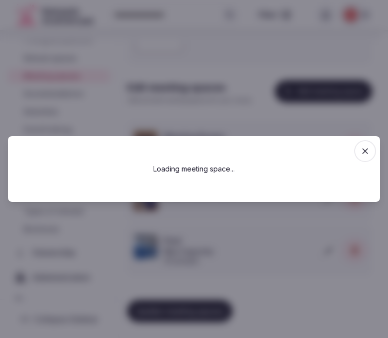
scroll to position [136, 0]
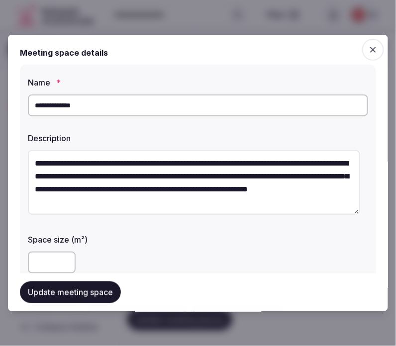
drag, startPoint x: 235, startPoint y: 33, endPoint x: 325, endPoint y: 193, distance: 182.5
click at [101, 291] on button "Update meeting space" at bounding box center [70, 293] width 101 height 22
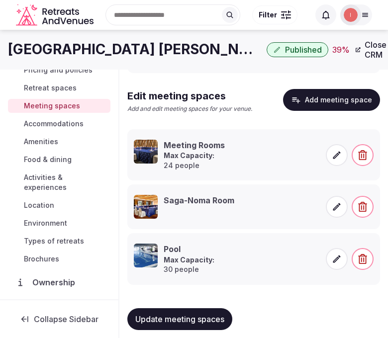
click at [178, 322] on span "Update meeting spaces" at bounding box center [179, 320] width 89 height 10
